Goal: Navigation & Orientation: Find specific page/section

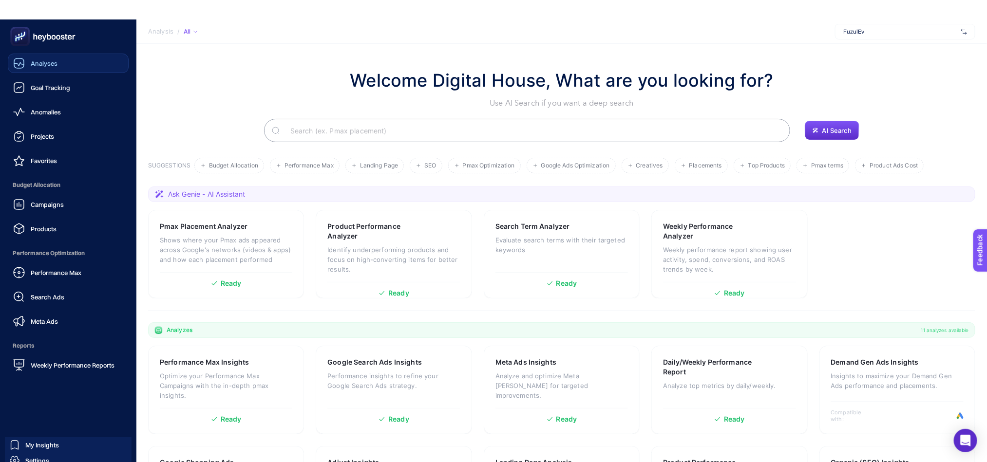
click at [53, 58] on div "Analyses" at bounding box center [35, 64] width 44 height 12
click at [44, 132] on div "Projects" at bounding box center [33, 137] width 41 height 12
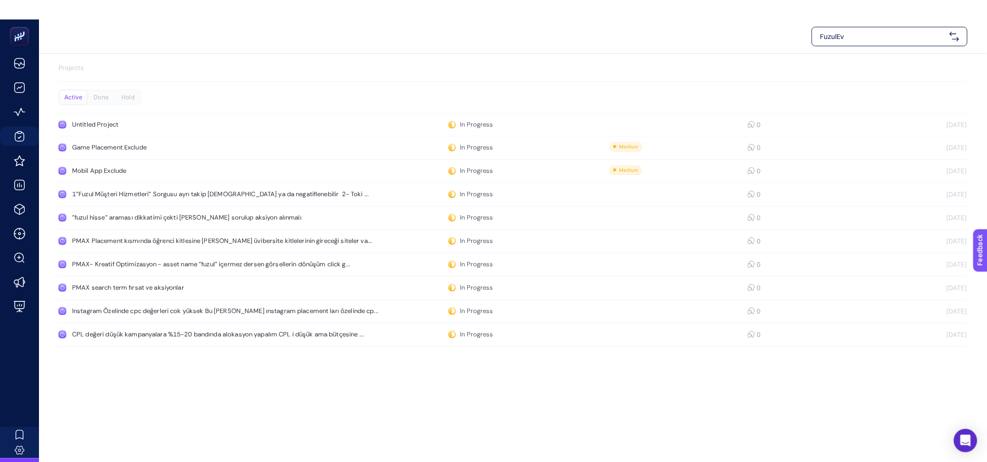
click at [854, 32] on span "FuzulEv" at bounding box center [883, 37] width 126 height 10
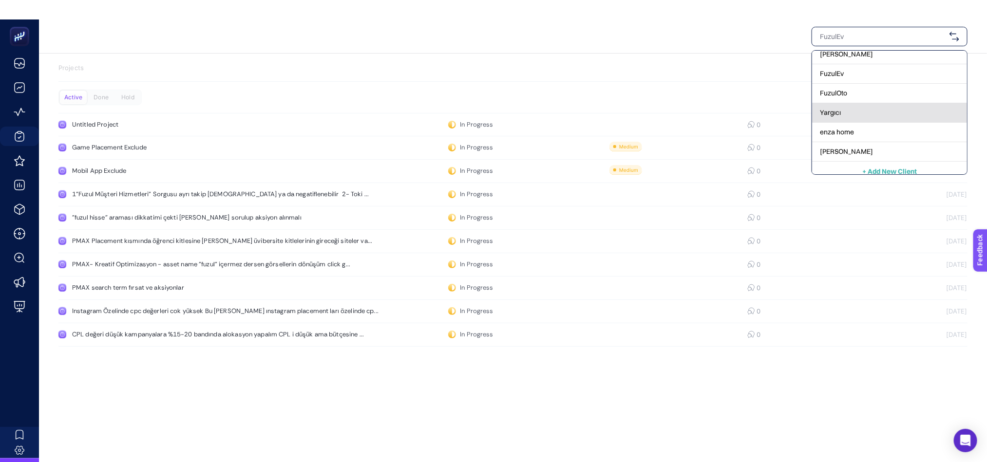
scroll to position [91, 0]
click at [848, 104] on div "Yargıcı" at bounding box center [889, 105] width 155 height 19
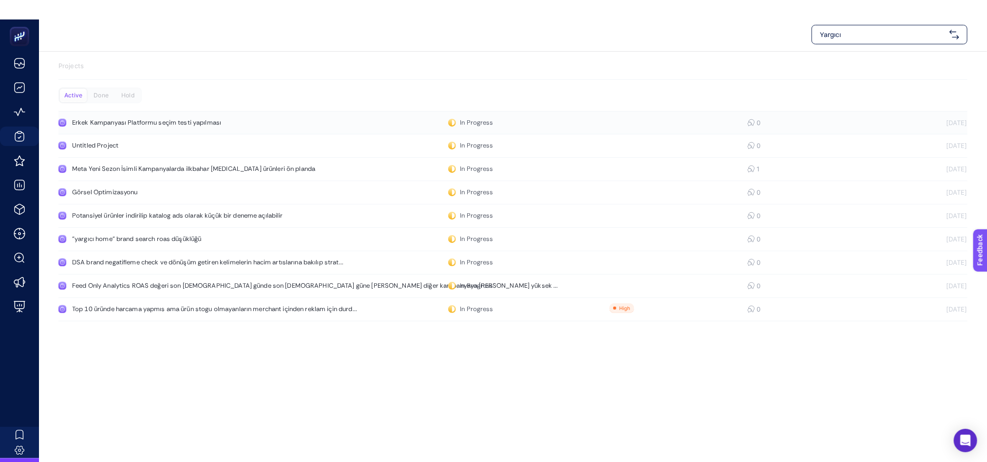
scroll to position [0, 0]
